Goal: Information Seeking & Learning: Learn about a topic

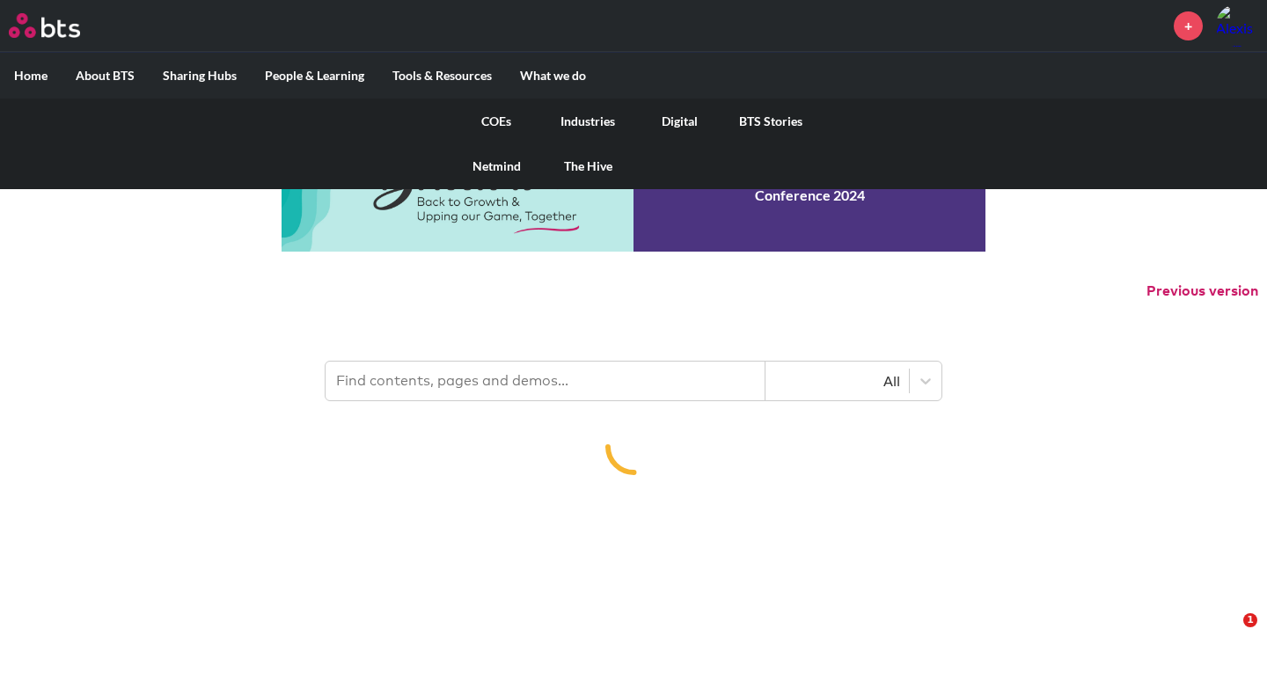
click at [506, 121] on link "COEs" at bounding box center [495, 122] width 91 height 46
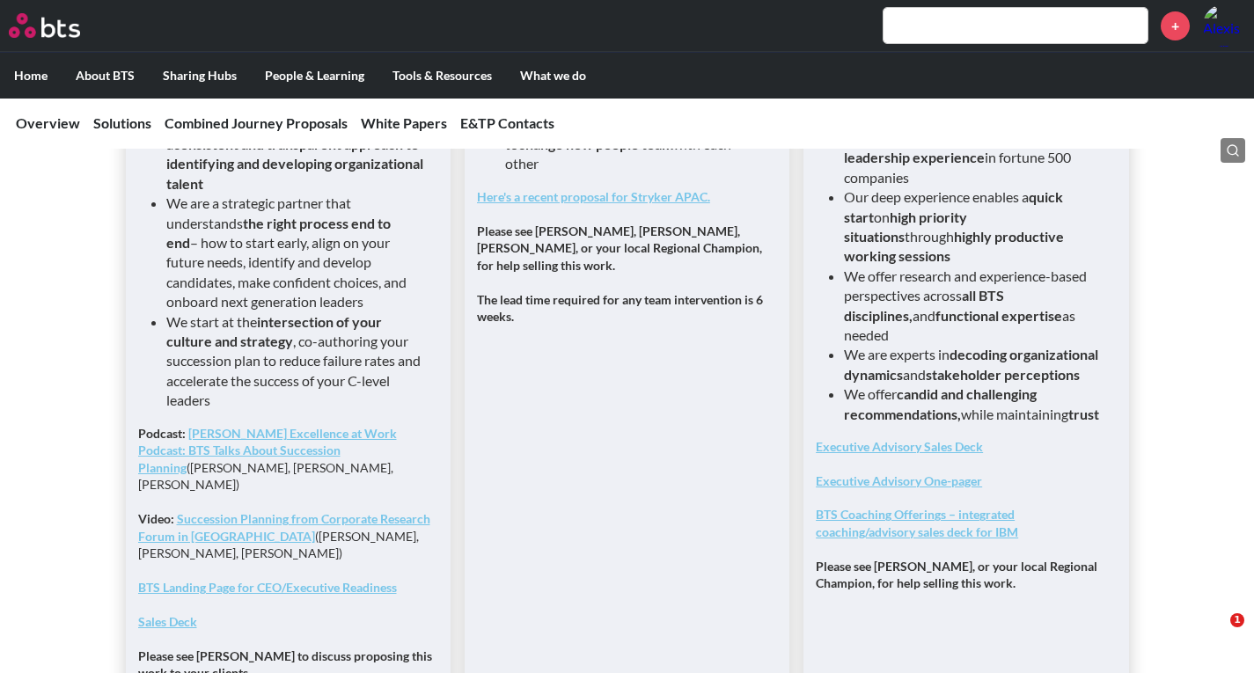
scroll to position [1671, 0]
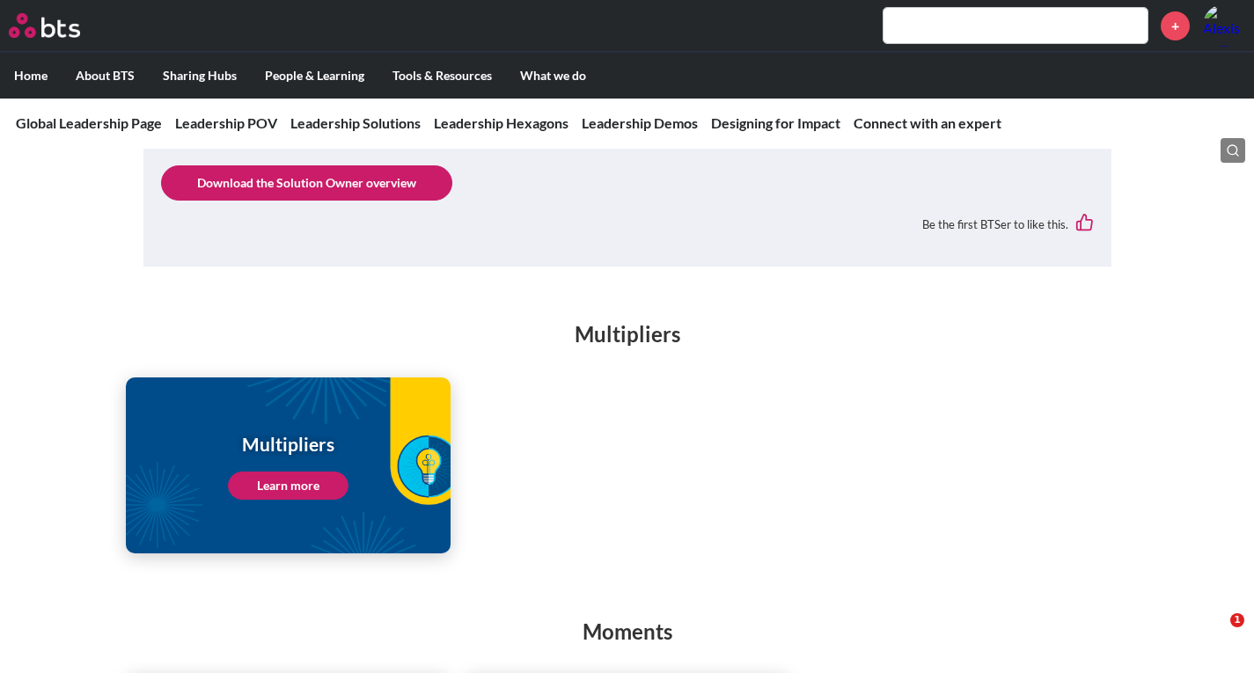
scroll to position [2199, 0]
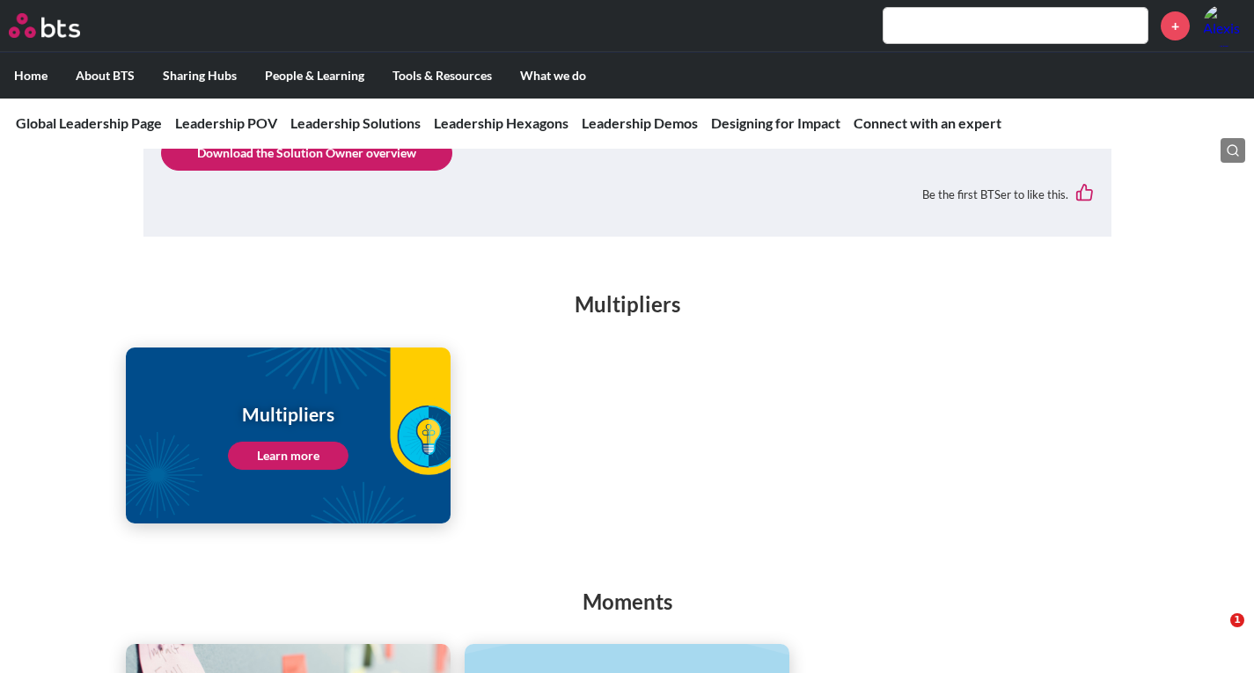
click at [278, 442] on link "Learn more" at bounding box center [288, 456] width 121 height 28
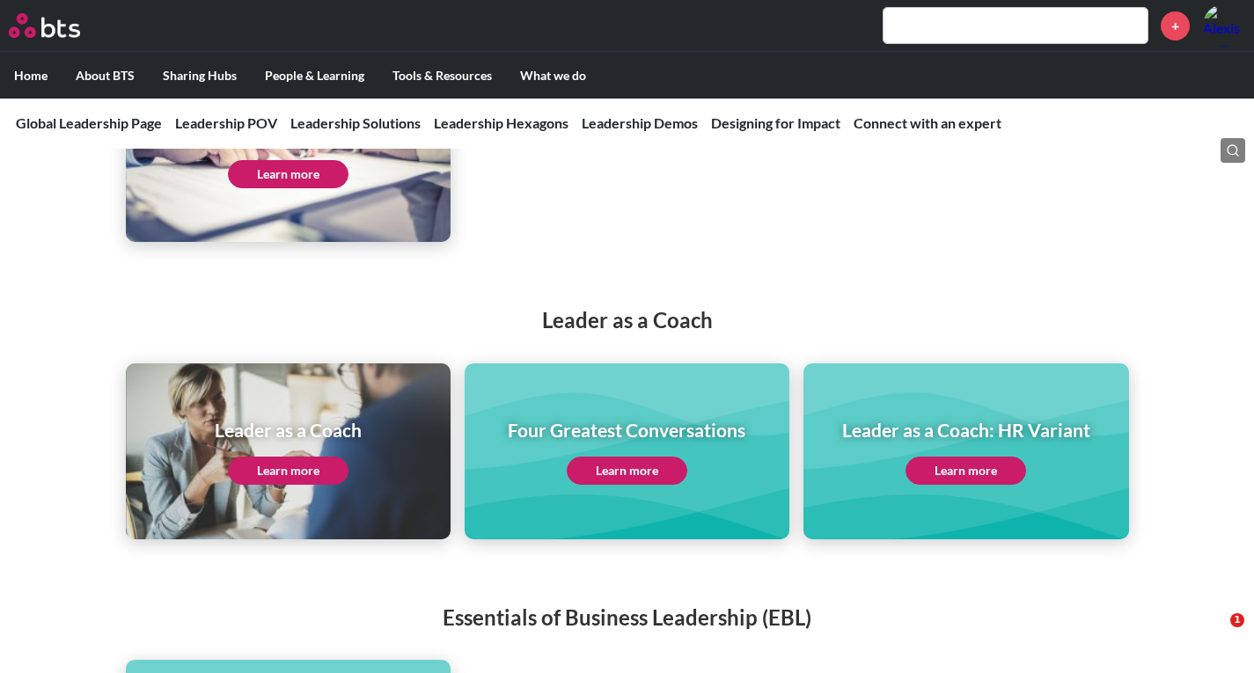
scroll to position [3079, 0]
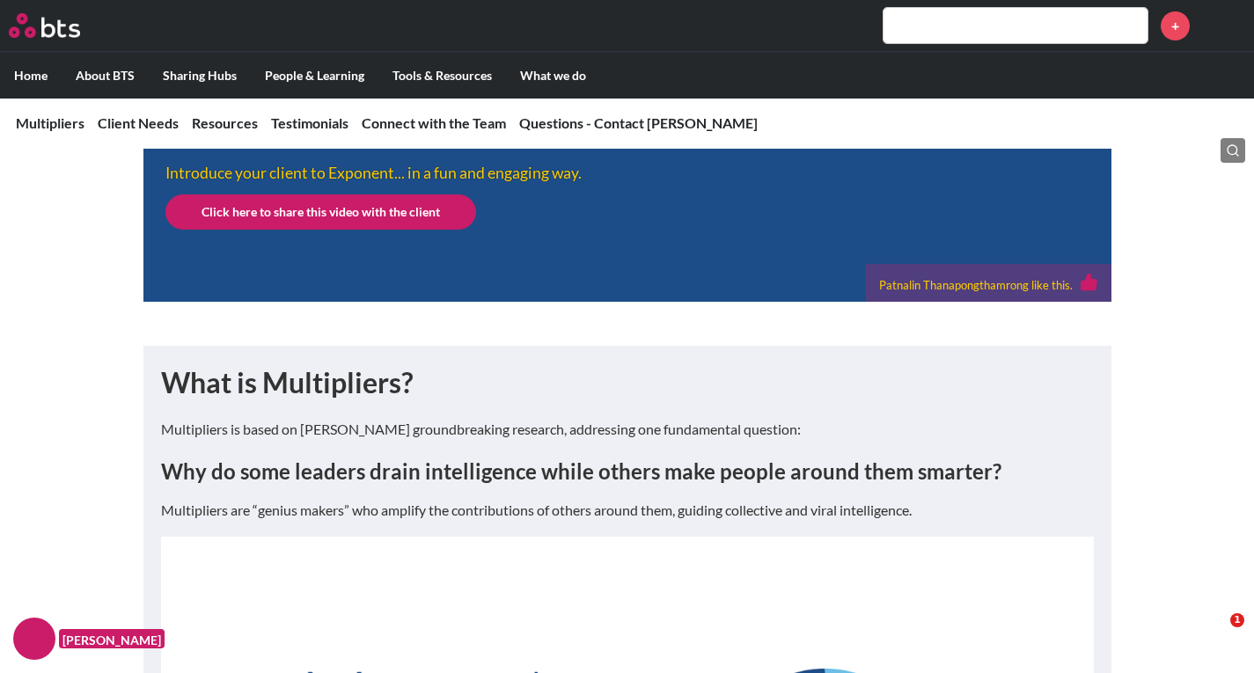
scroll to position [968, 0]
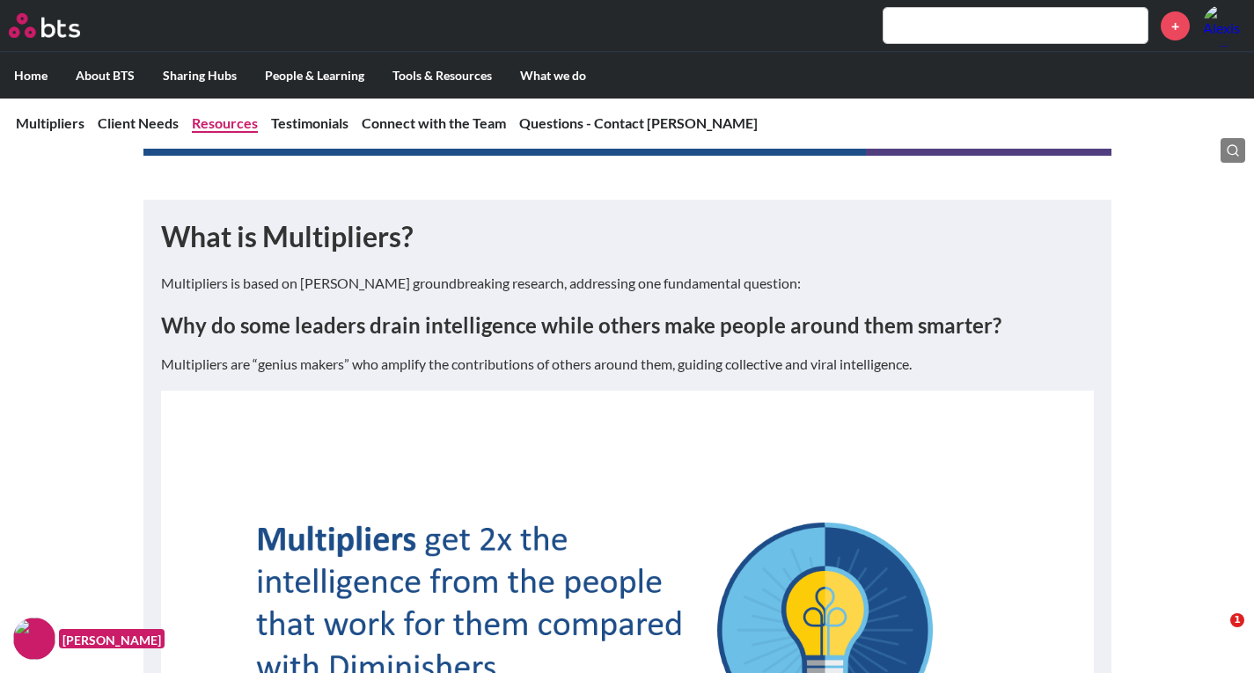
click at [211, 121] on link "Resources" at bounding box center [225, 122] width 66 height 17
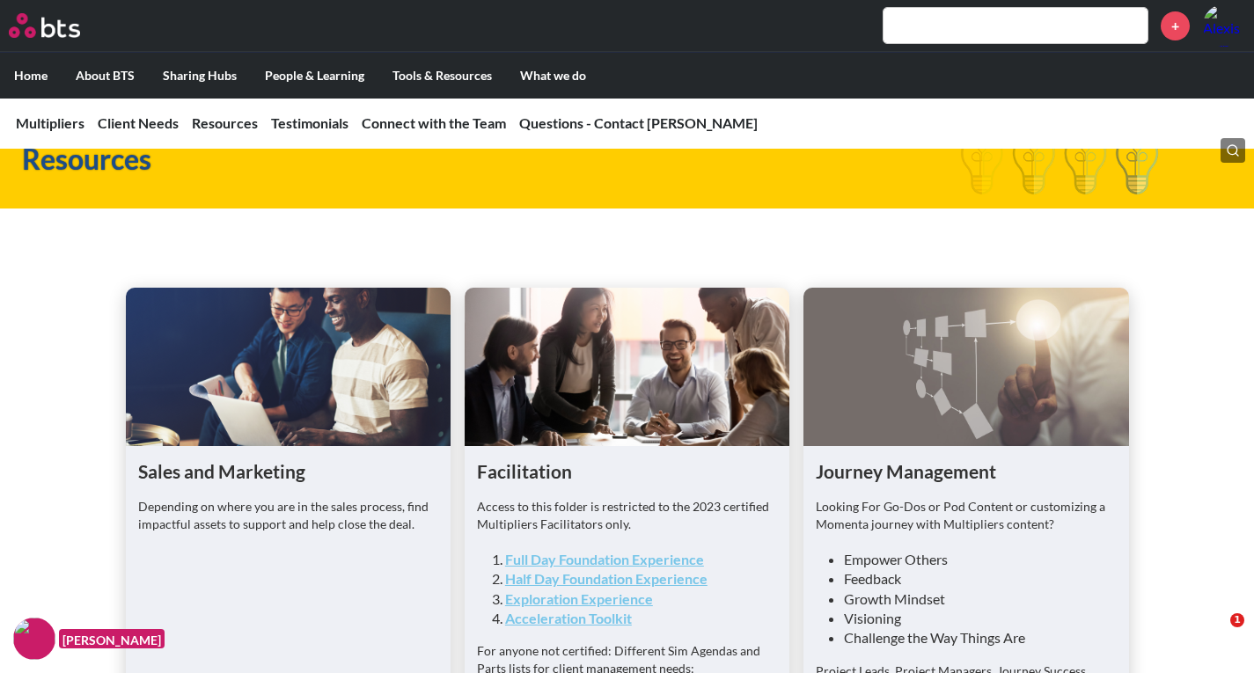
scroll to position [4257, 0]
